Goal: Task Accomplishment & Management: Manage account settings

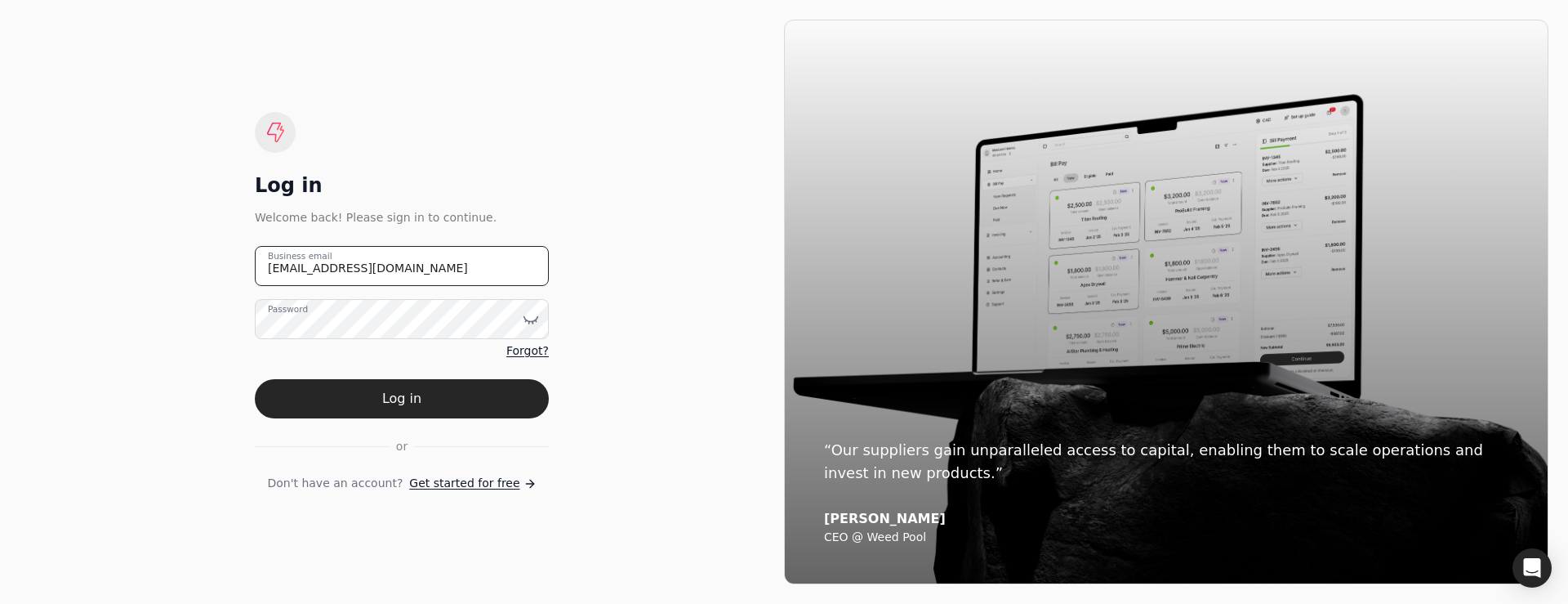
click at [467, 270] on email "cam@helloquickly.com" at bounding box center [401, 266] width 294 height 40
type email "team+finishlinefreight@helloquickly.com"
click at [254, 379] on button "Log in" at bounding box center [401, 399] width 294 height 39
